Goal: Information Seeking & Learning: Learn about a topic

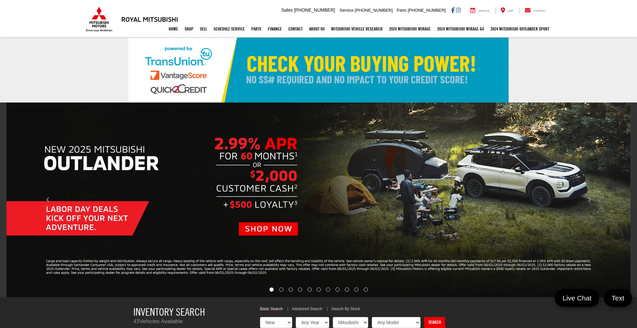
select select "Mitsubishi"
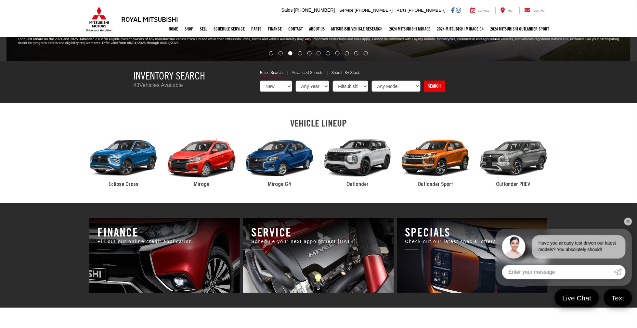
scroll to position [243, 0]
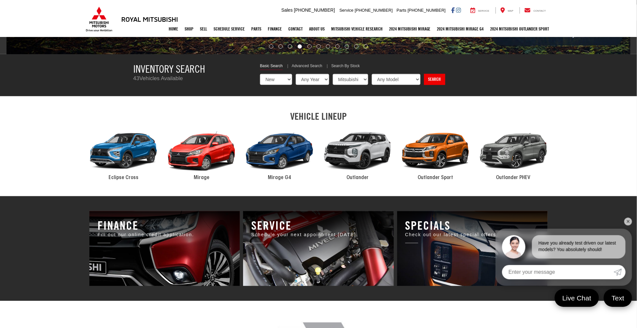
click at [360, 148] on div "2024 Mitsubishi Outlander" at bounding box center [357, 151] width 78 height 53
click at [359, 177] on span "Outlander" at bounding box center [357, 177] width 22 height 5
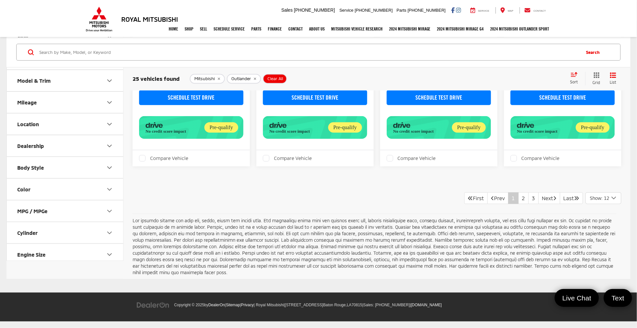
scroll to position [1015, 0]
